Goal: Navigation & Orientation: Find specific page/section

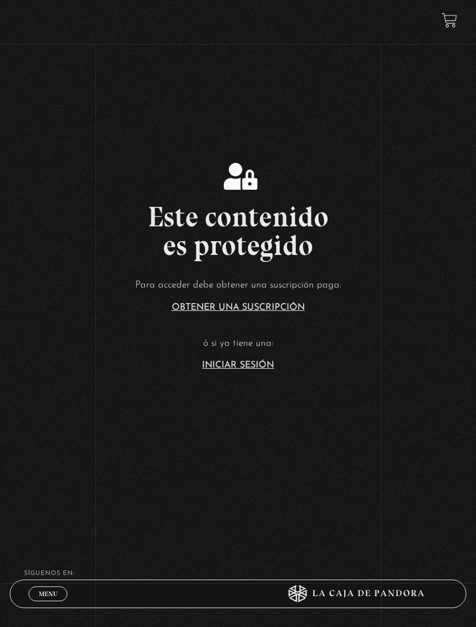
click at [254, 370] on link "Iniciar Sesión" at bounding box center [238, 364] width 72 height 9
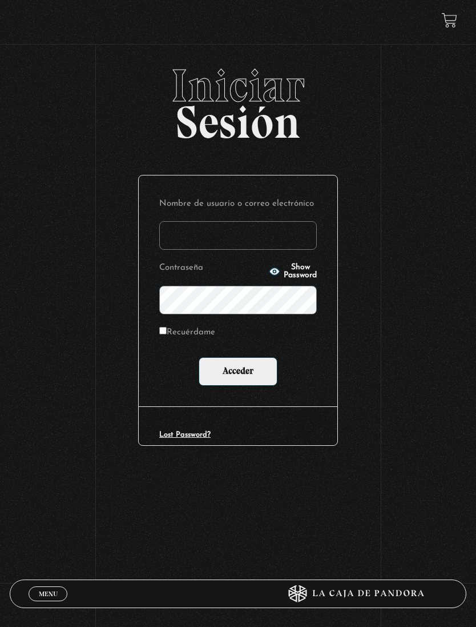
type input "biancaazofeifa@gmail.com"
click at [238, 373] on input "Acceder" at bounding box center [238, 371] width 79 height 29
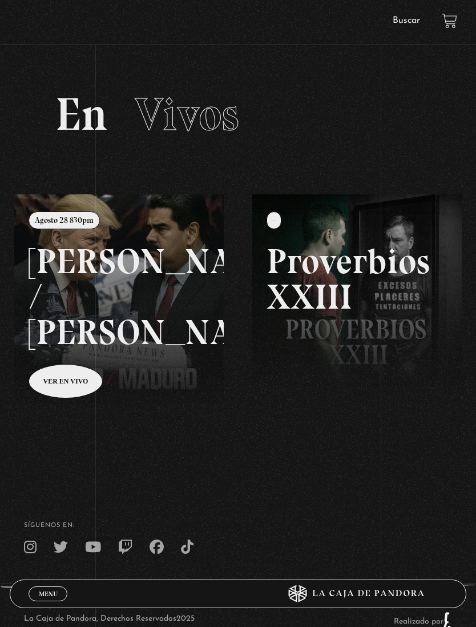
click at [65, 381] on link at bounding box center [252, 507] width 476 height 627
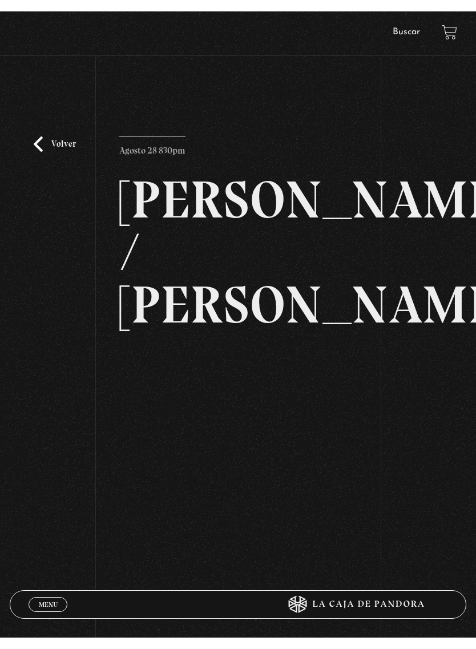
scroll to position [14, 0]
